Goal: Communication & Community: Answer question/provide support

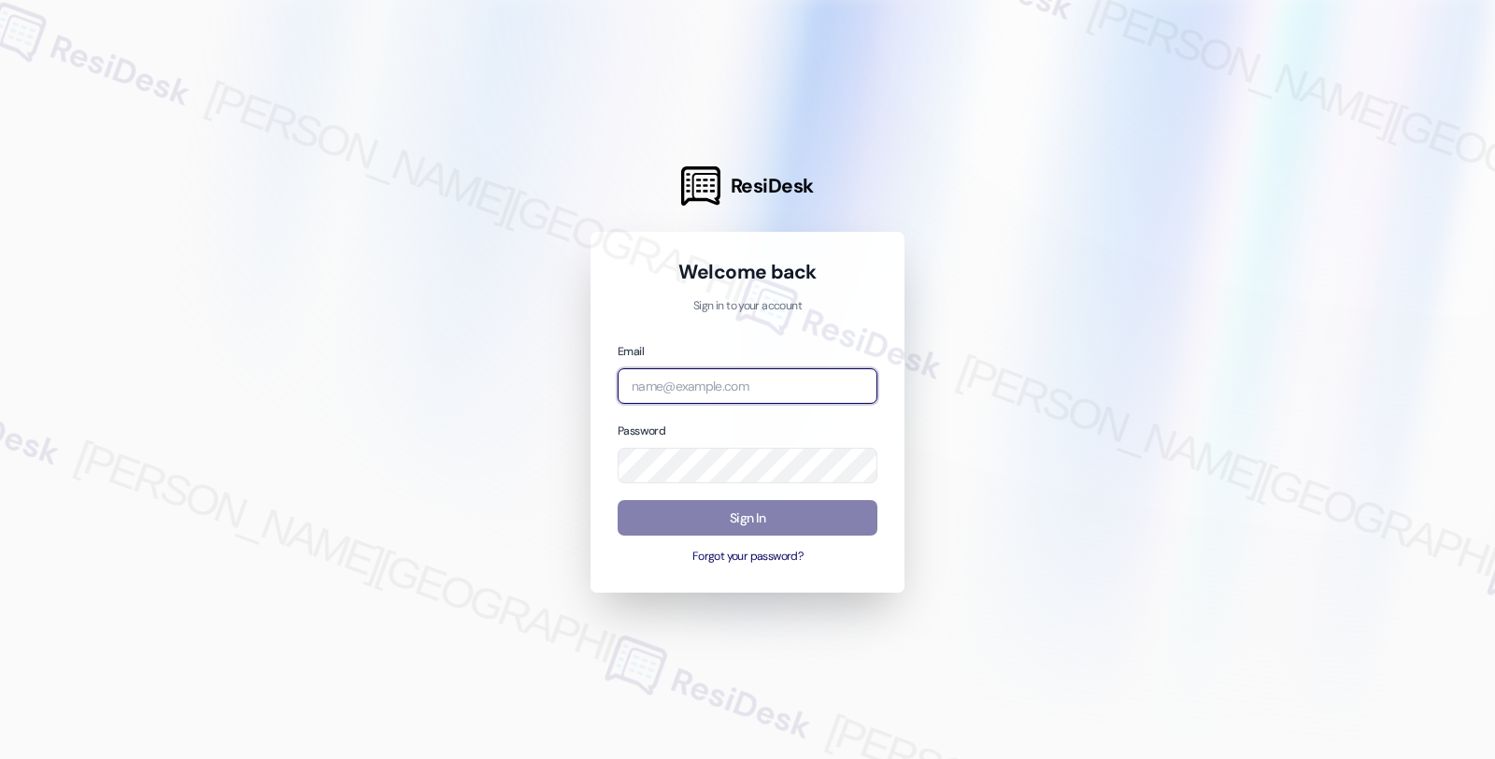
click at [701, 389] on input "email" at bounding box center [748, 386] width 260 height 36
type input "[EMAIL_ADDRESS][PERSON_NAME][DOMAIN_NAME]"
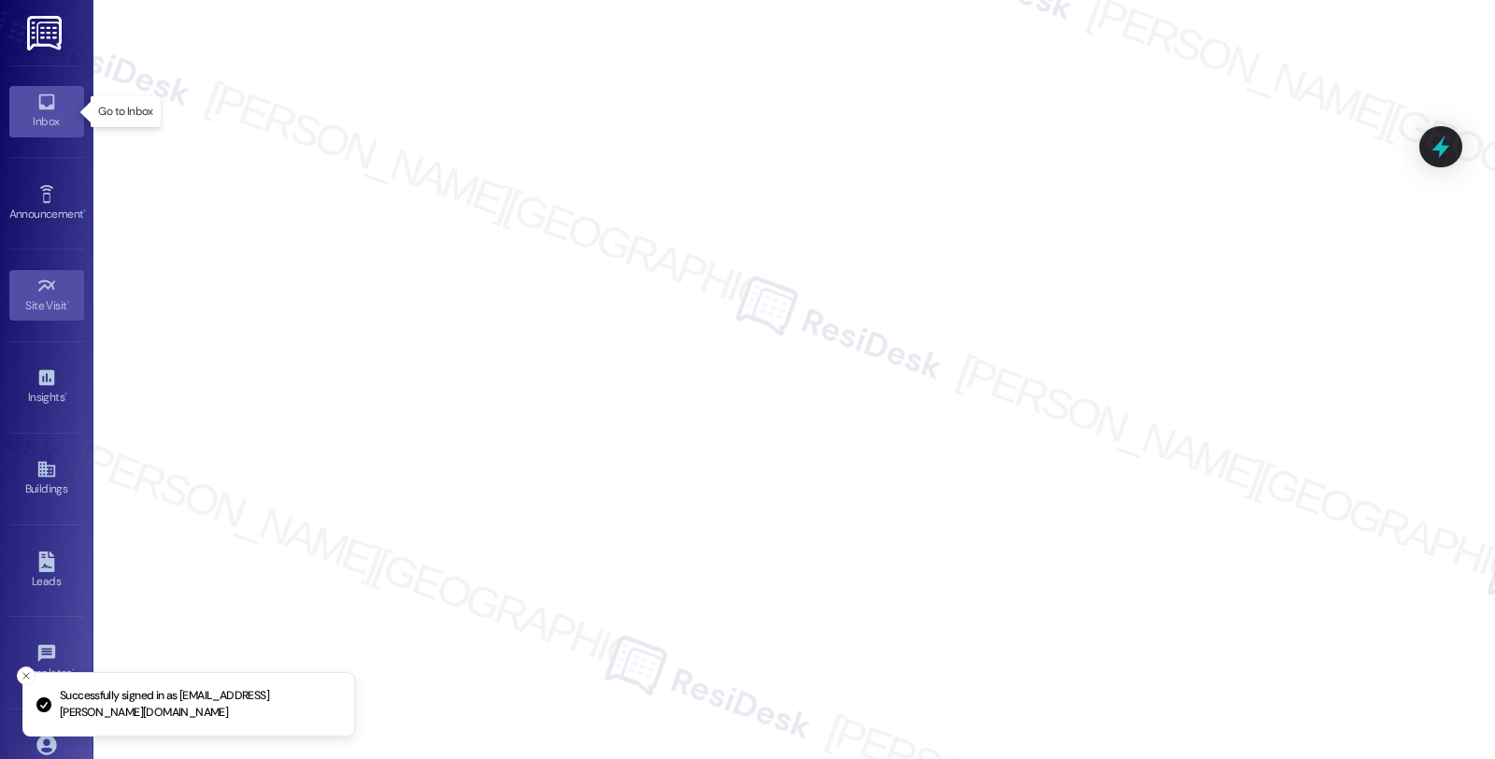
click at [51, 109] on icon at bounding box center [46, 102] width 21 height 21
